Goal: Check status: Check status

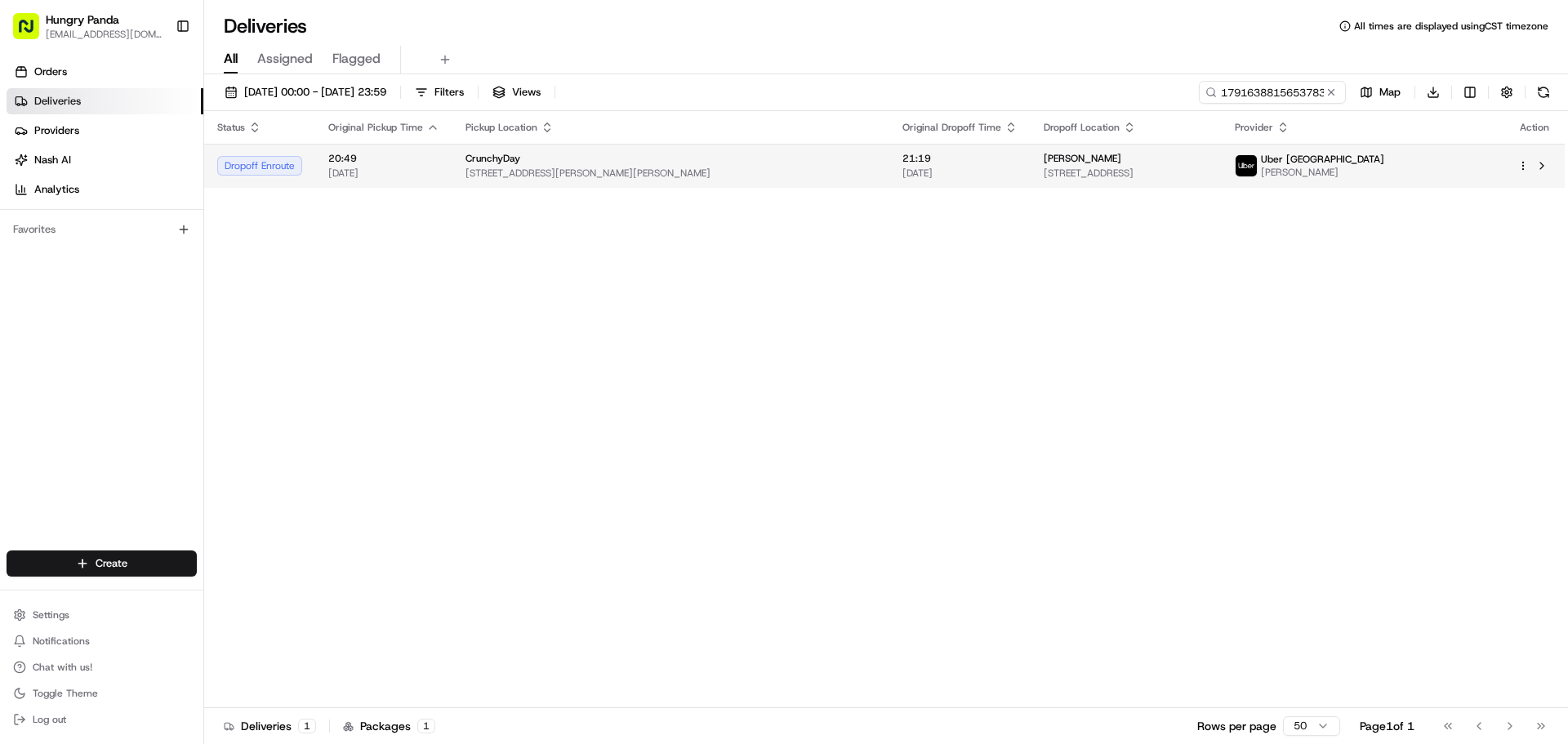
click at [1378, 180] on td "Uber [GEOGRAPHIC_DATA] [PERSON_NAME]" at bounding box center [1363, 166] width 283 height 44
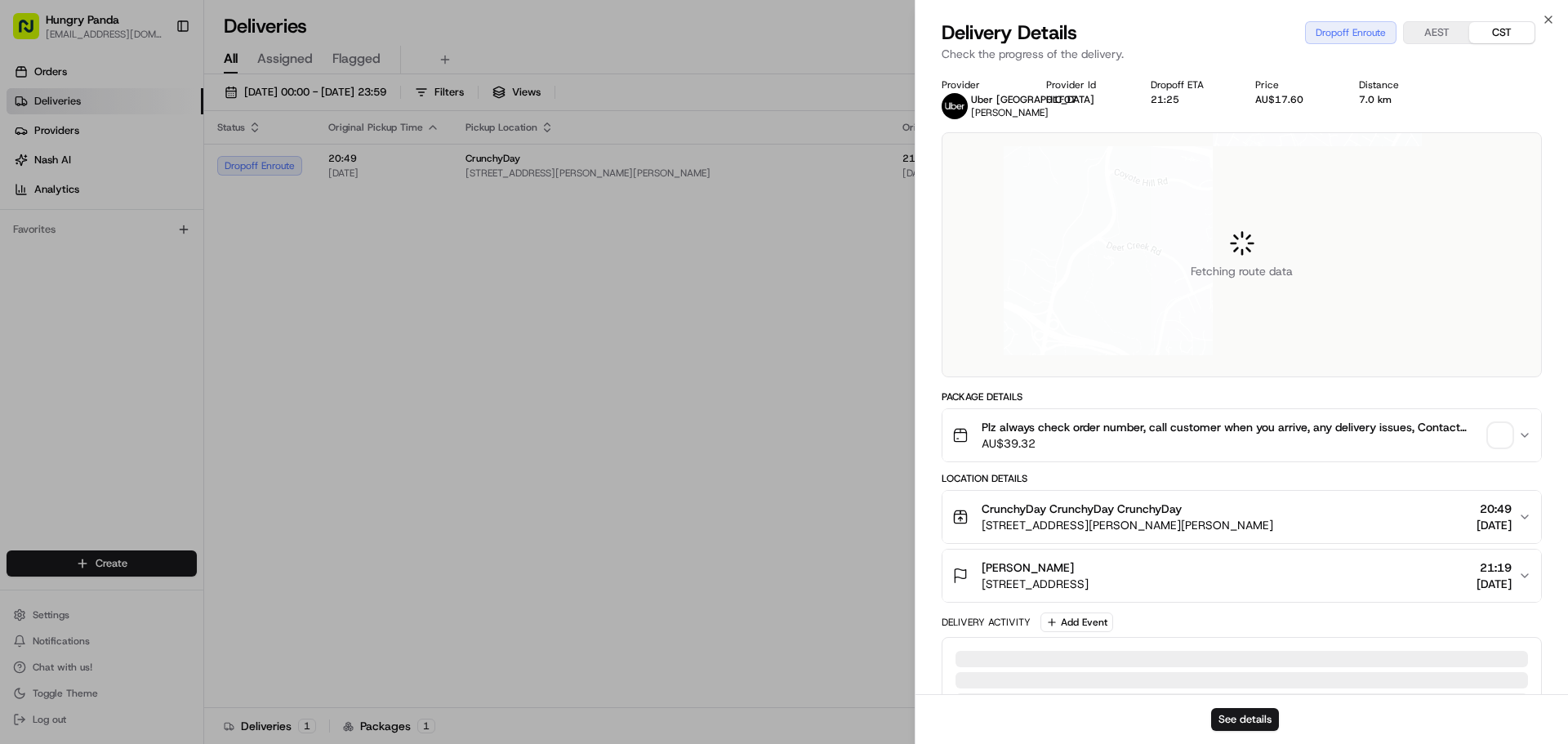
click at [1502, 430] on span "button" at bounding box center [1500, 435] width 23 height 23
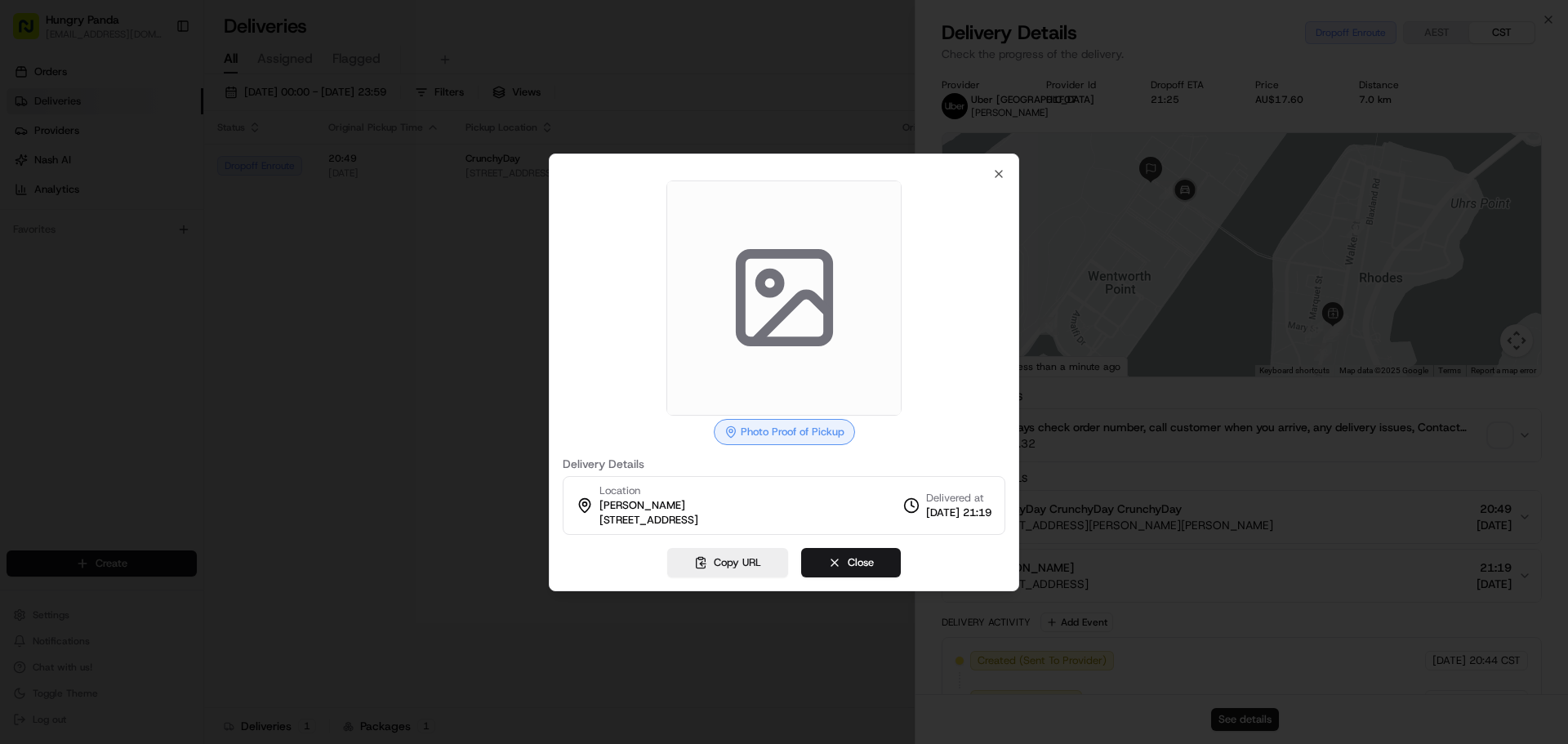
click at [1213, 383] on div at bounding box center [784, 372] width 1568 height 744
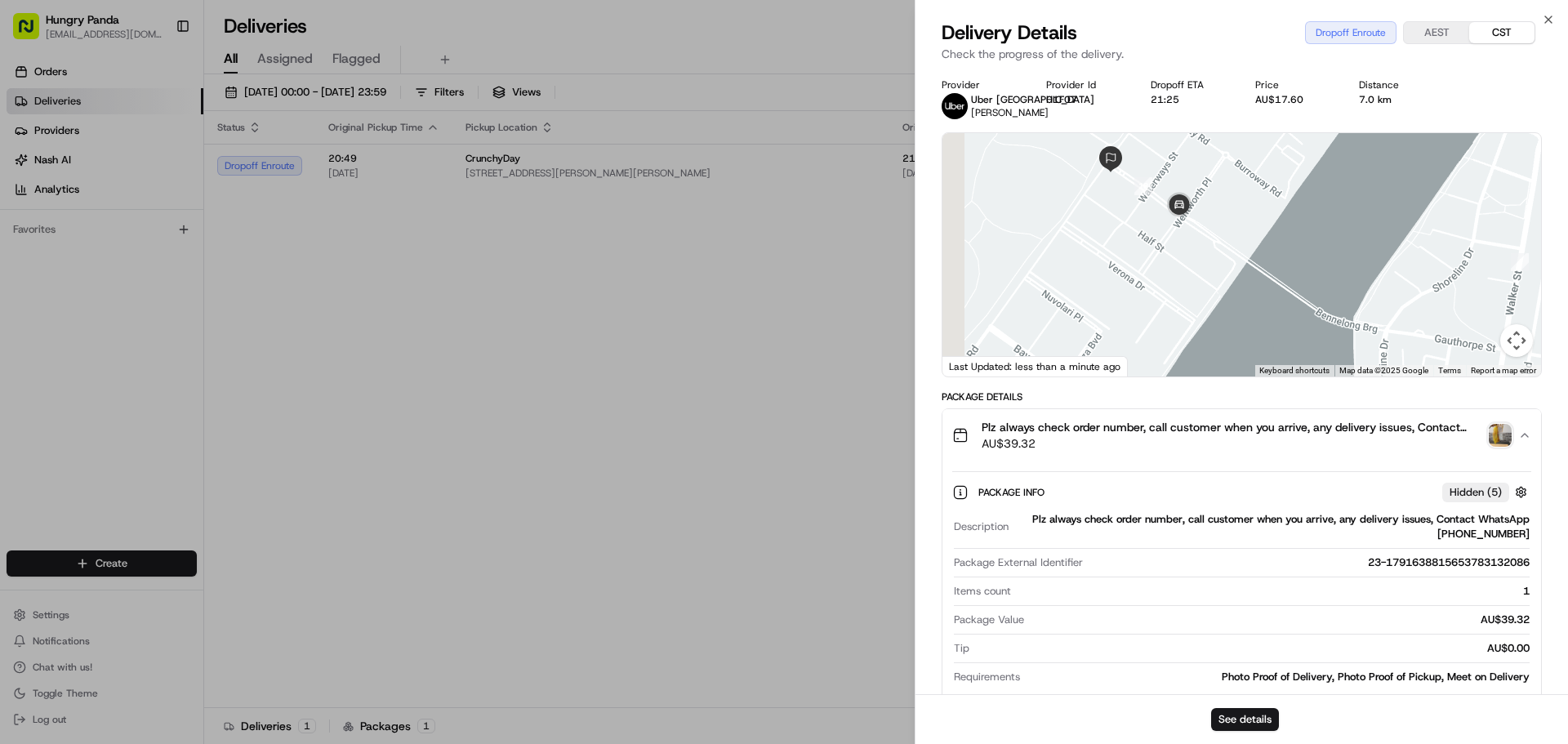
drag, startPoint x: 1202, startPoint y: 235, endPoint x: 1232, endPoint y: 263, distance: 41.0
click at [1232, 263] on div at bounding box center [1241, 254] width 599 height 243
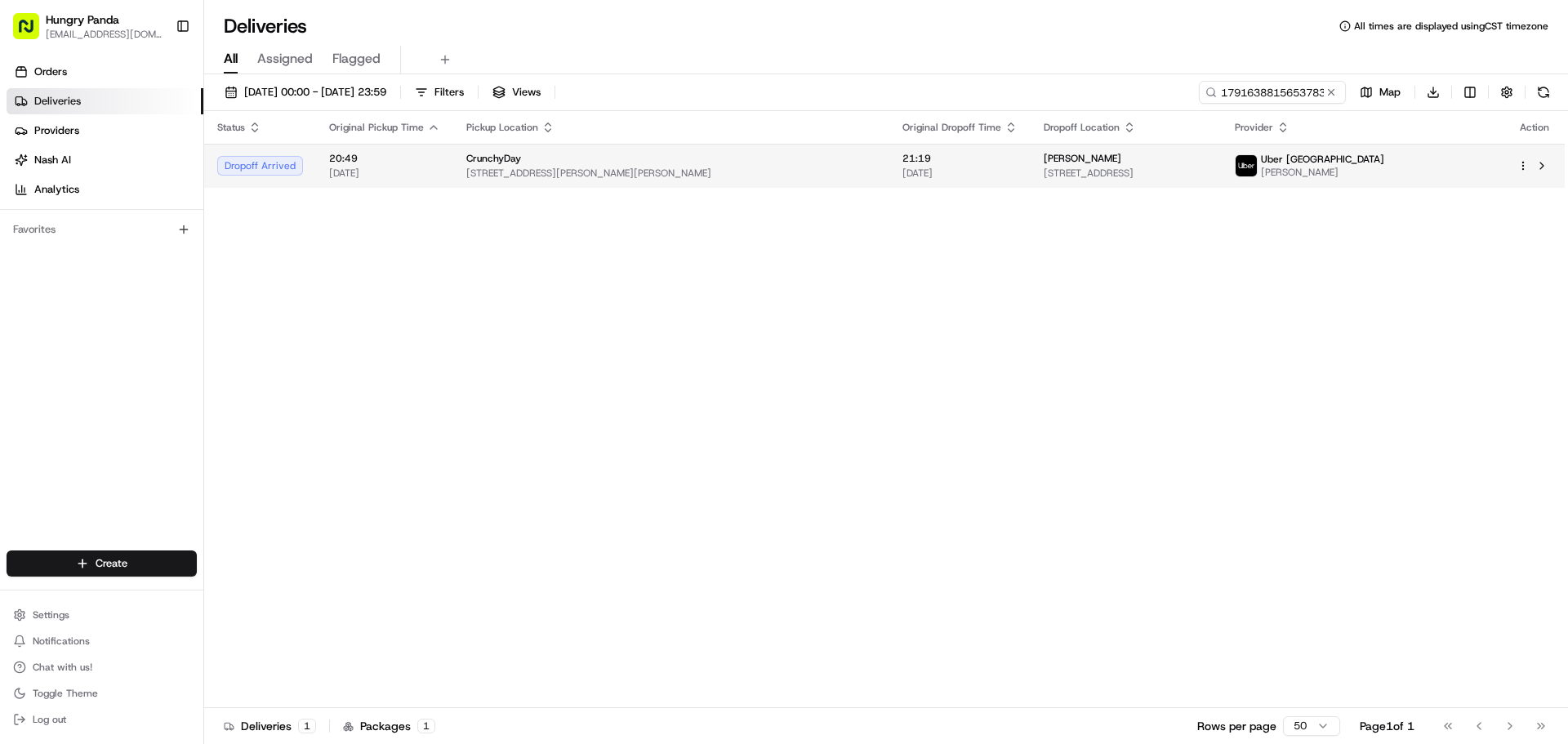
click at [1384, 165] on span "Uber [GEOGRAPHIC_DATA]" at bounding box center [1322, 159] width 123 height 13
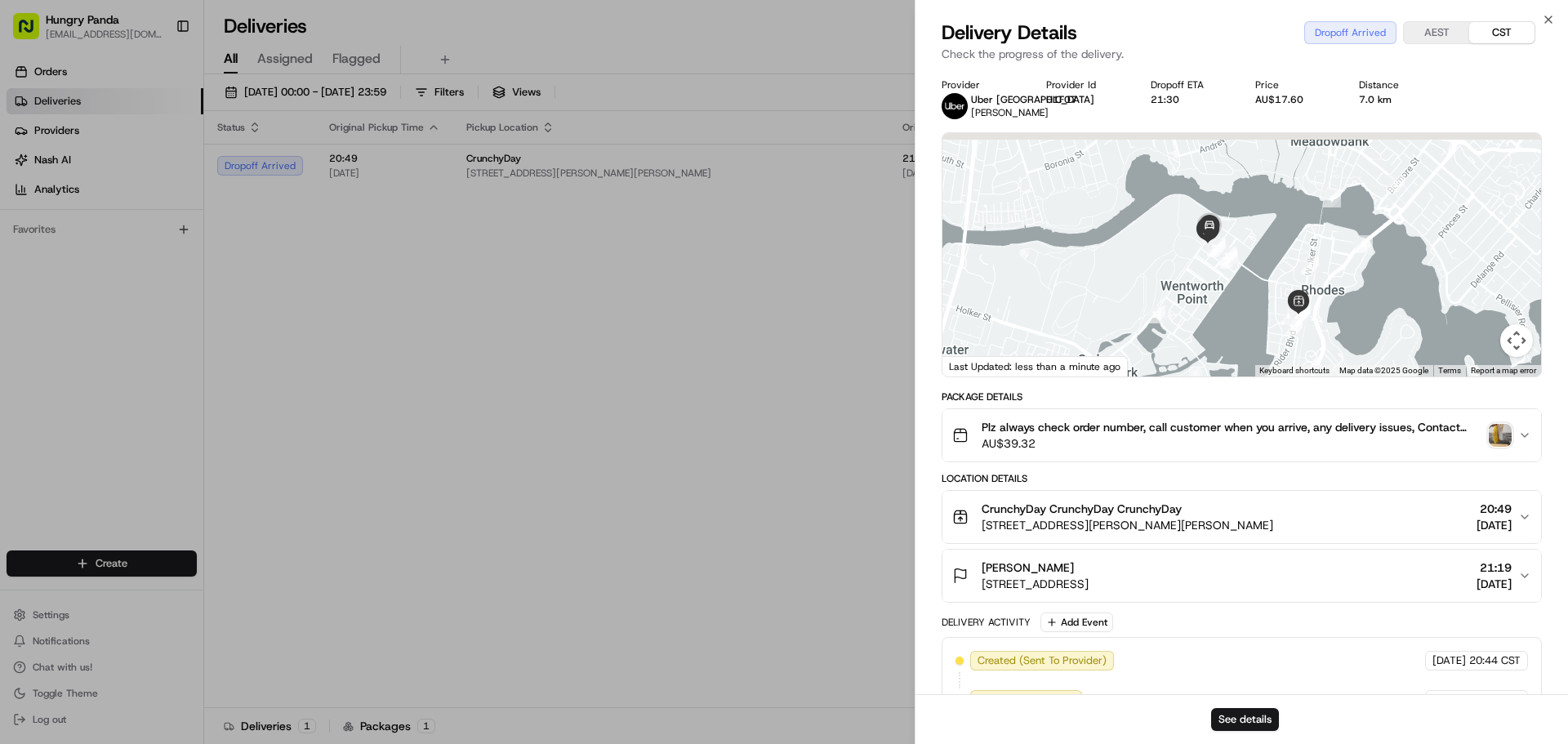
drag, startPoint x: 1201, startPoint y: 217, endPoint x: 1209, endPoint y: 247, distance: 30.5
click at [1236, 265] on img "21" at bounding box center [1227, 256] width 18 height 18
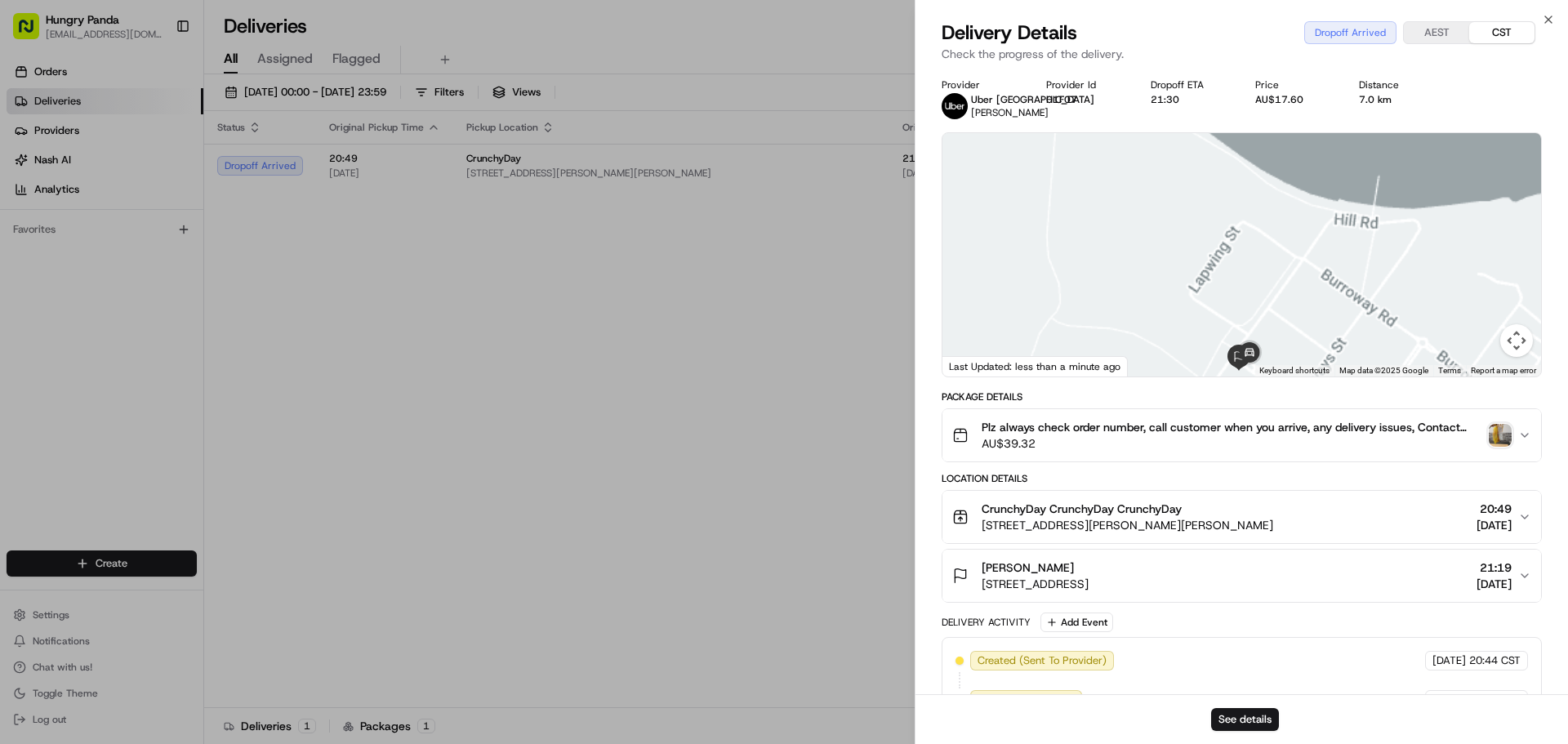
drag, startPoint x: 1271, startPoint y: 283, endPoint x: 1224, endPoint y: 203, distance: 92.6
click at [1232, 217] on div at bounding box center [1241, 254] width 599 height 243
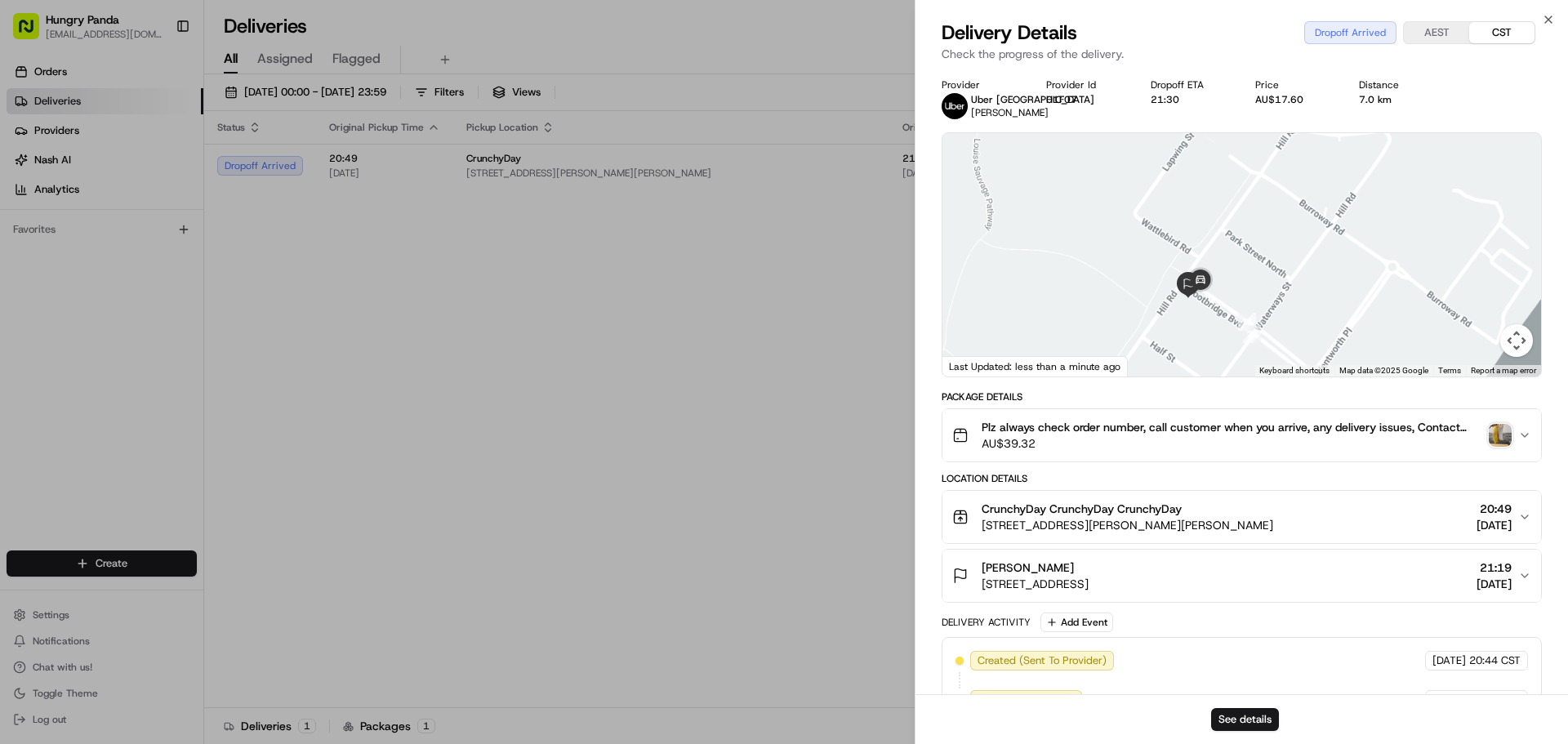
drag, startPoint x: 1224, startPoint y: 203, endPoint x: 1215, endPoint y: 181, distance: 23.8
click at [1215, 181] on div at bounding box center [1241, 254] width 599 height 243
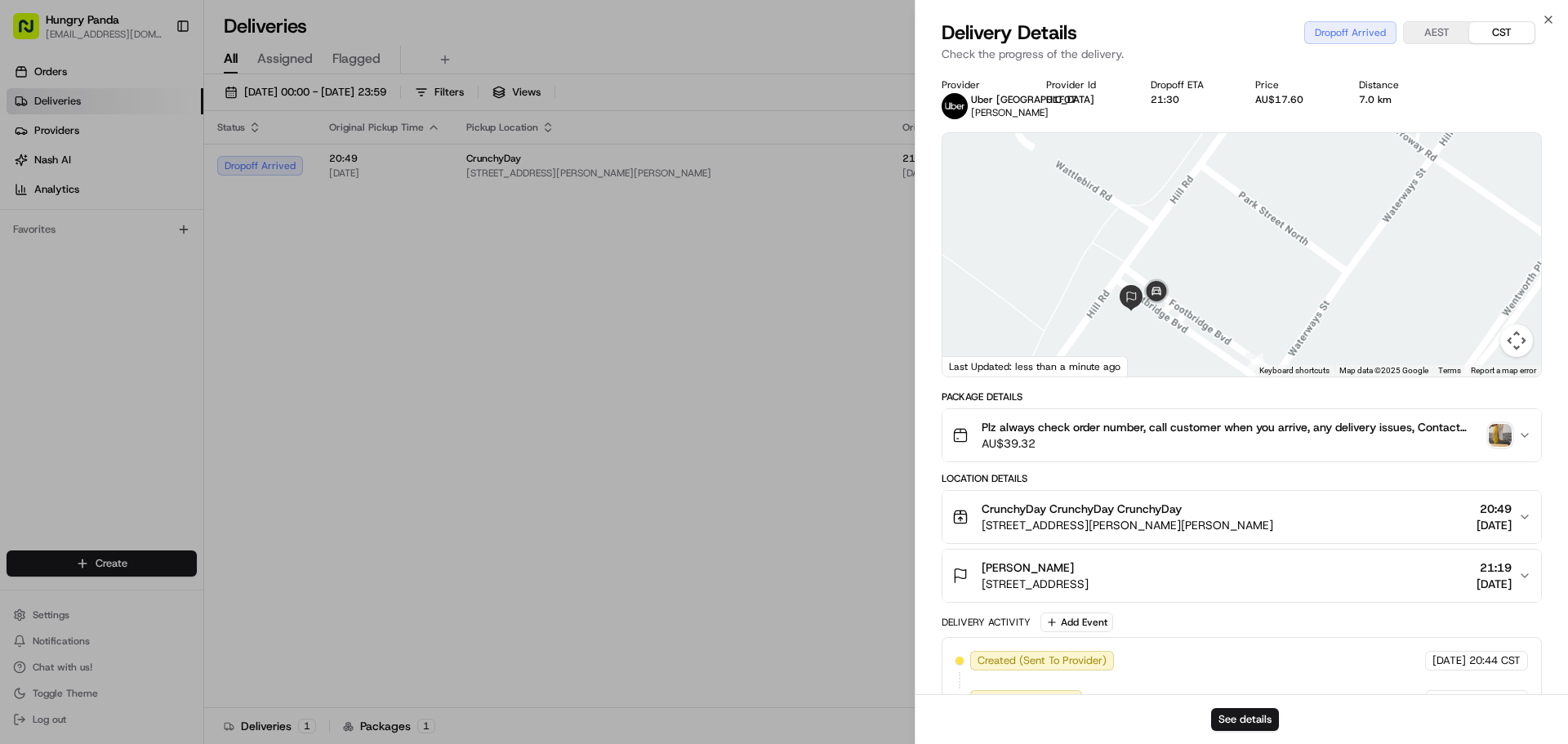
drag, startPoint x: 1230, startPoint y: 213, endPoint x: 1232, endPoint y: 180, distance: 32.8
click at [1232, 180] on div at bounding box center [1241, 254] width 599 height 243
